Goal: Find contact information

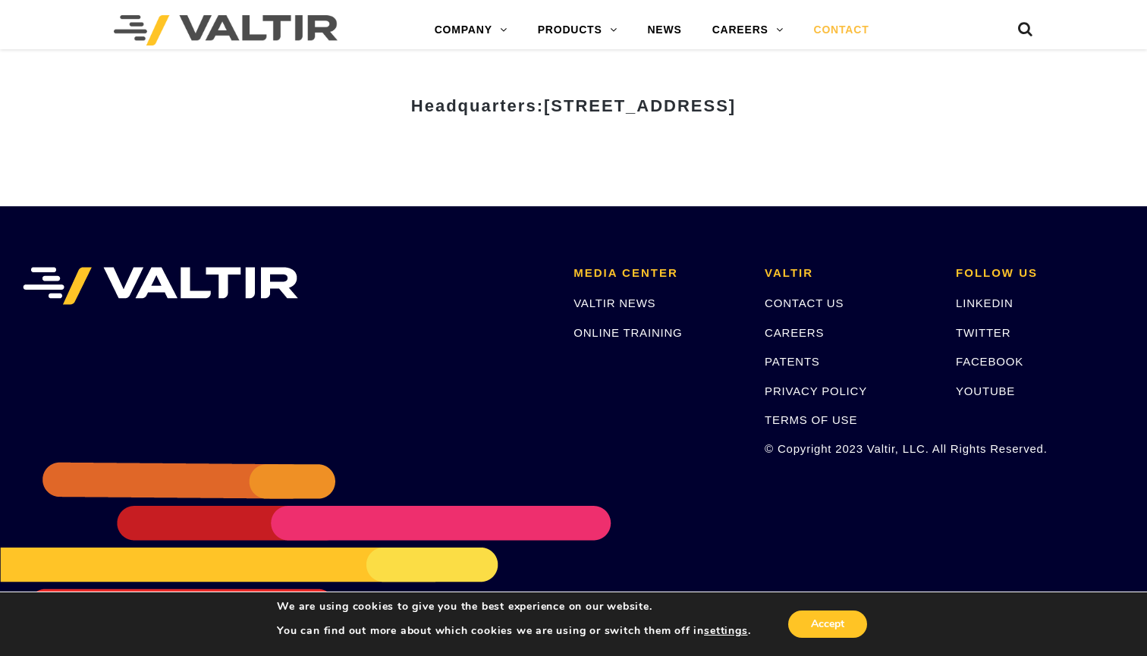
scroll to position [2025, 0]
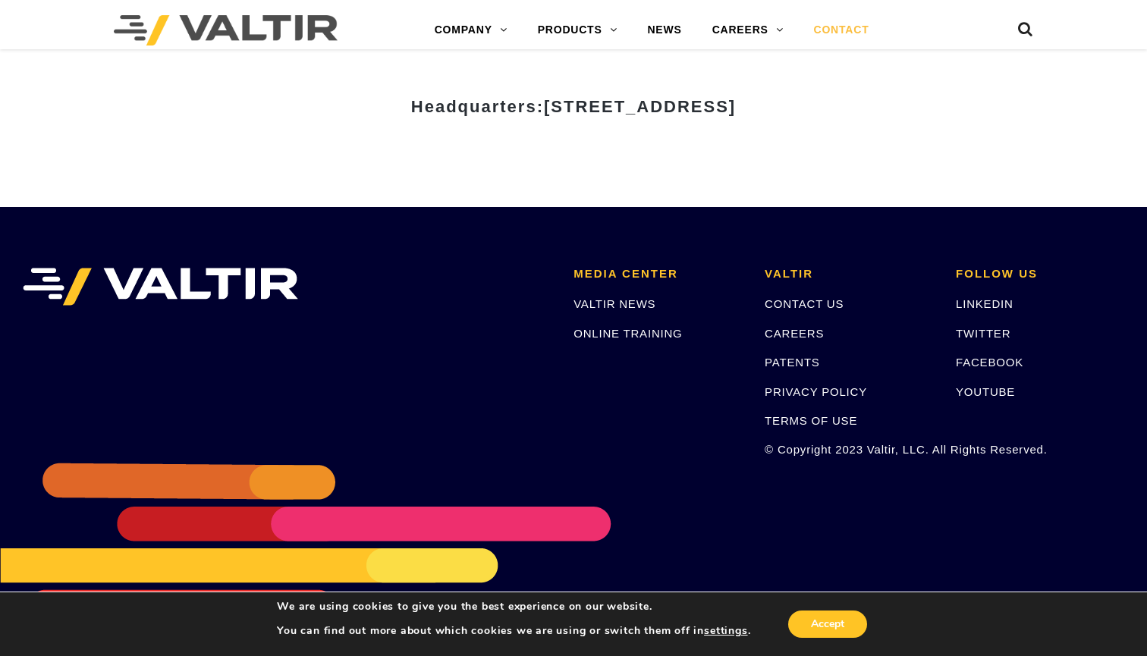
click at [798, 309] on div "CONTACT US CAREERS PATENTS PRIVACY POLICY TERMS OF USE © Copyright 2023 Valtir,…" at bounding box center [848, 376] width 168 height 163
click at [801, 297] on link "CONTACT US" at bounding box center [803, 303] width 79 height 13
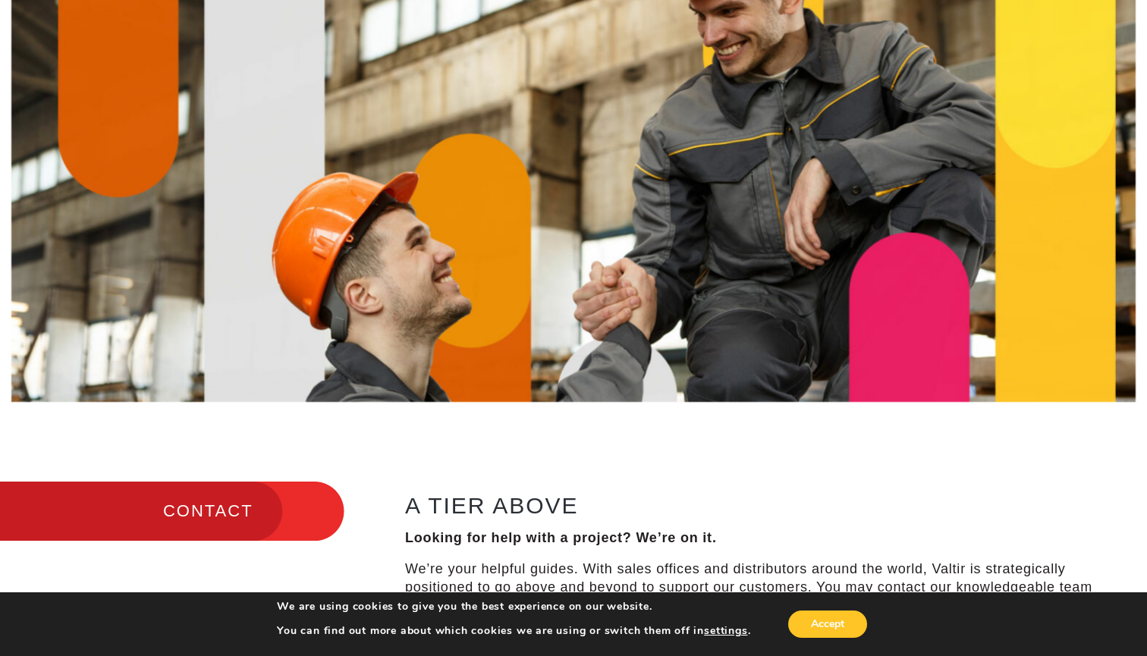
scroll to position [161, 0]
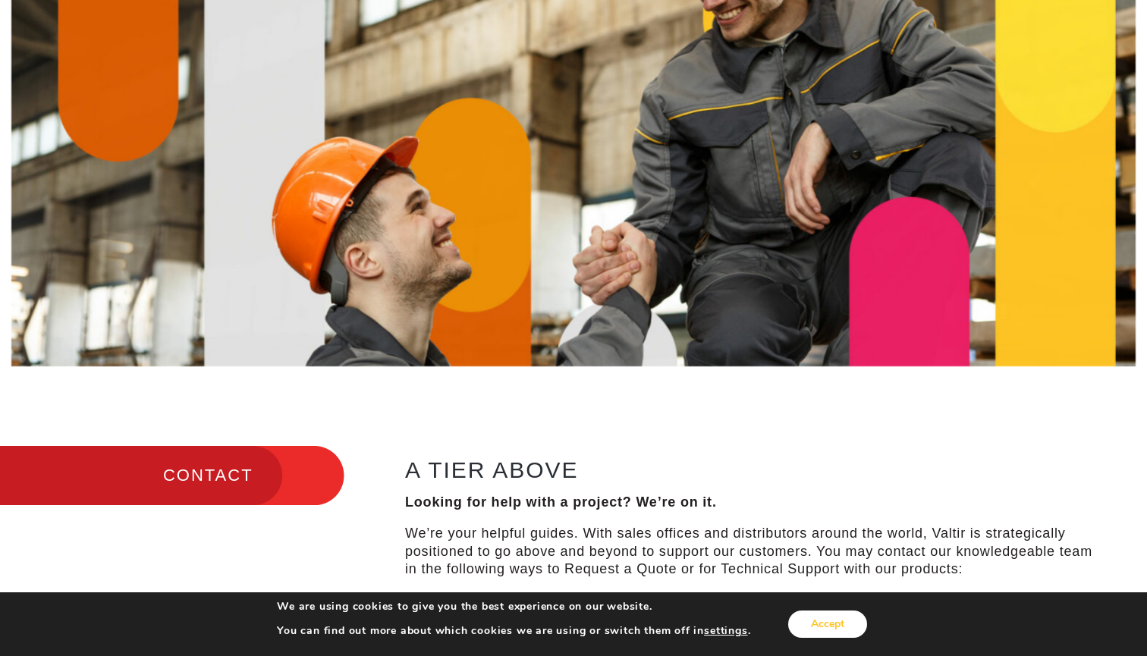
click at [839, 621] on button "Accept" at bounding box center [827, 623] width 79 height 27
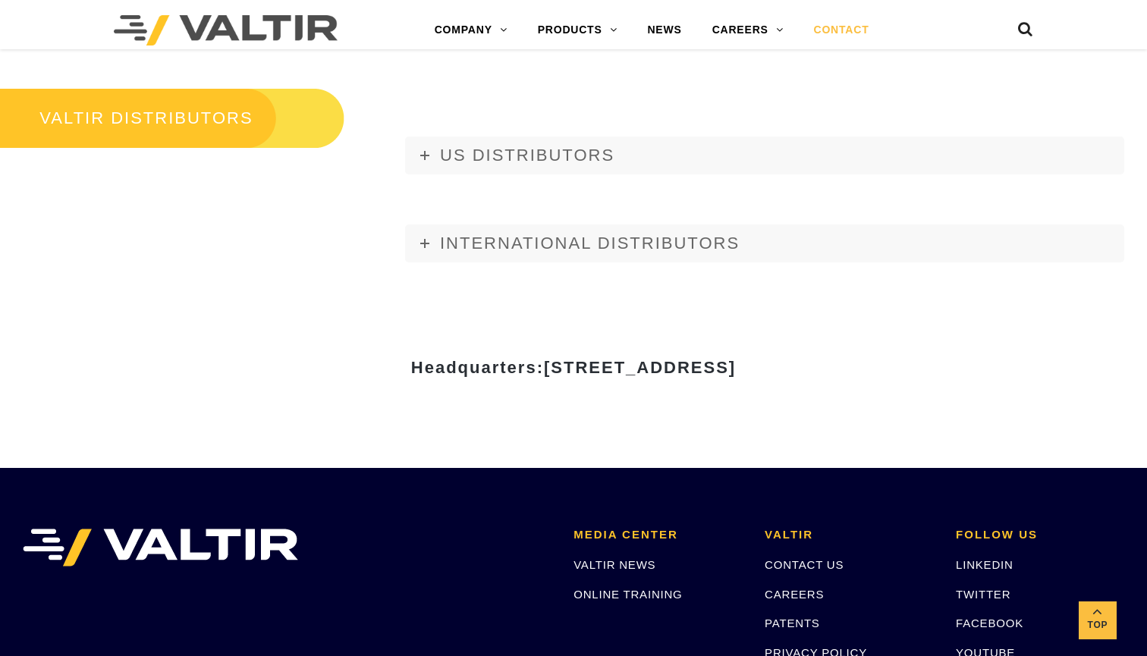
scroll to position [1765, 0]
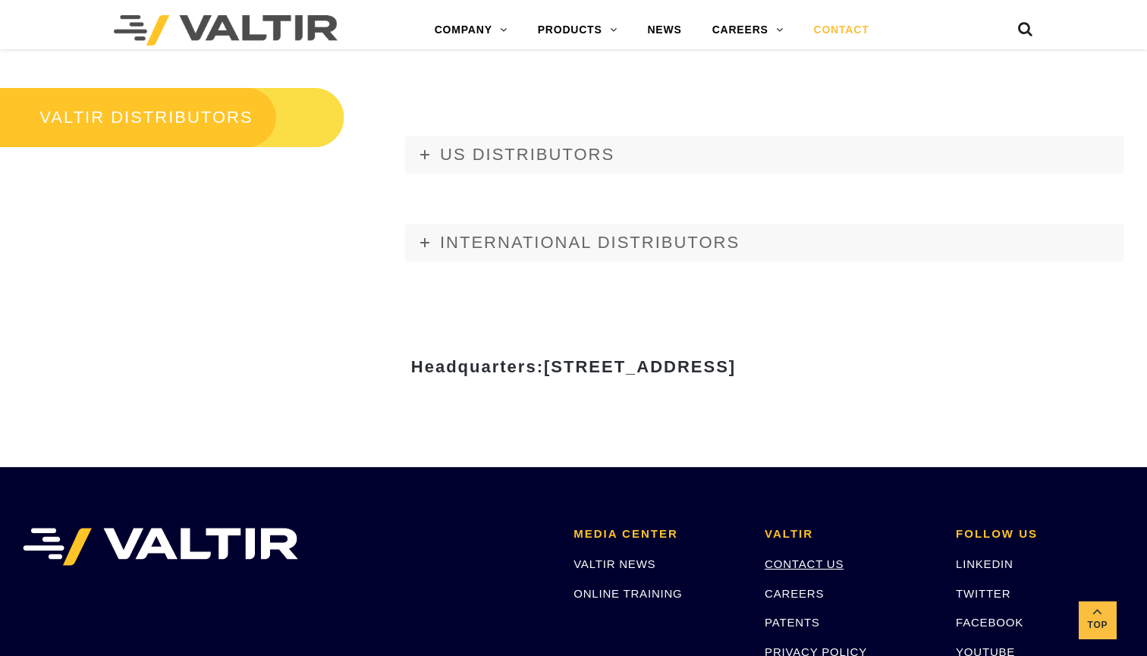
click at [827, 557] on link "CONTACT US" at bounding box center [803, 563] width 79 height 13
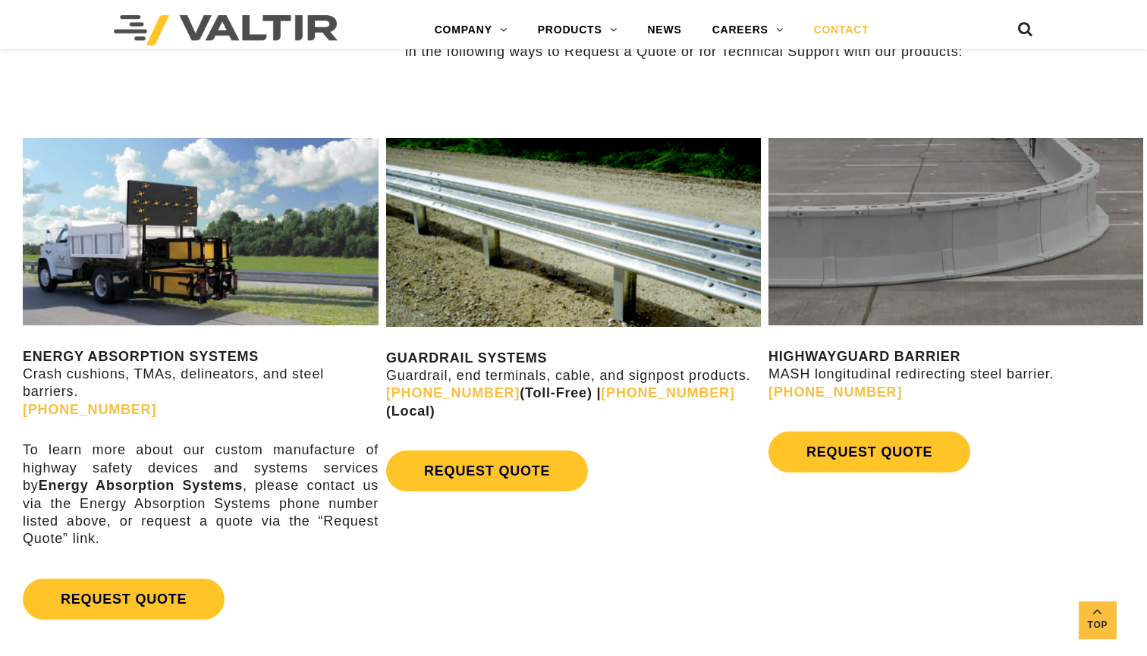
scroll to position [679, 0]
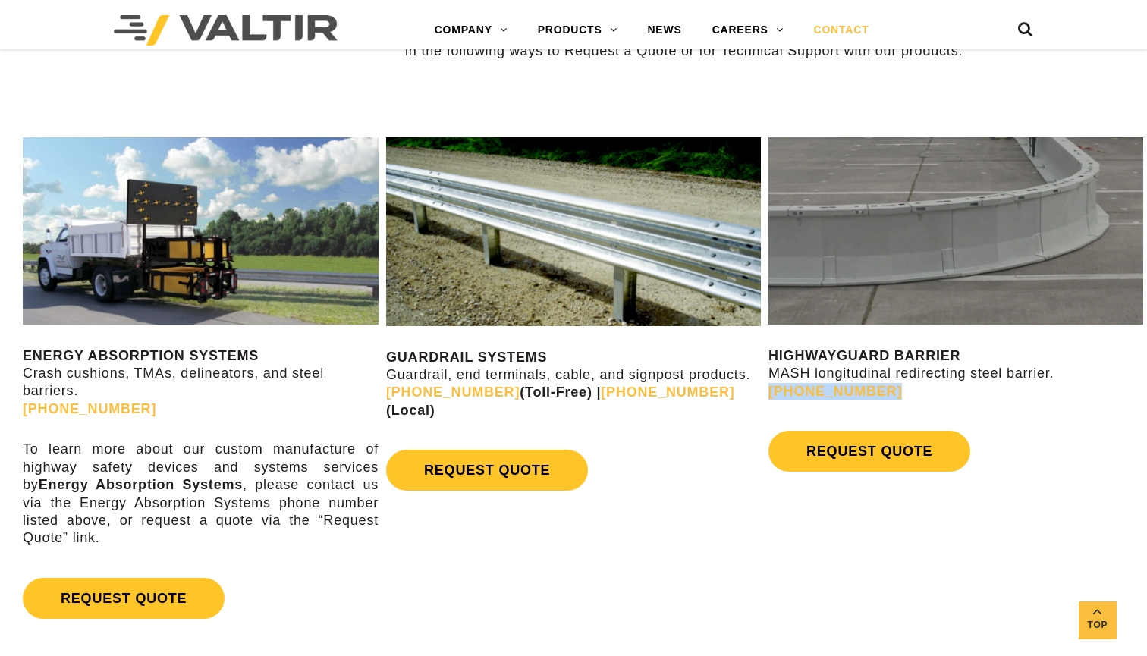
drag, startPoint x: 898, startPoint y: 390, endPoint x: 767, endPoint y: 390, distance: 130.4
click at [767, 390] on div "HIGHWAYGUARD BARRIER MASH longitudinal redirecting steel barrier. (888) 323-637…" at bounding box center [955, 313] width 382 height 378
copy link "[PHONE_NUMBER]"
